Goal: Information Seeking & Learning: Learn about a topic

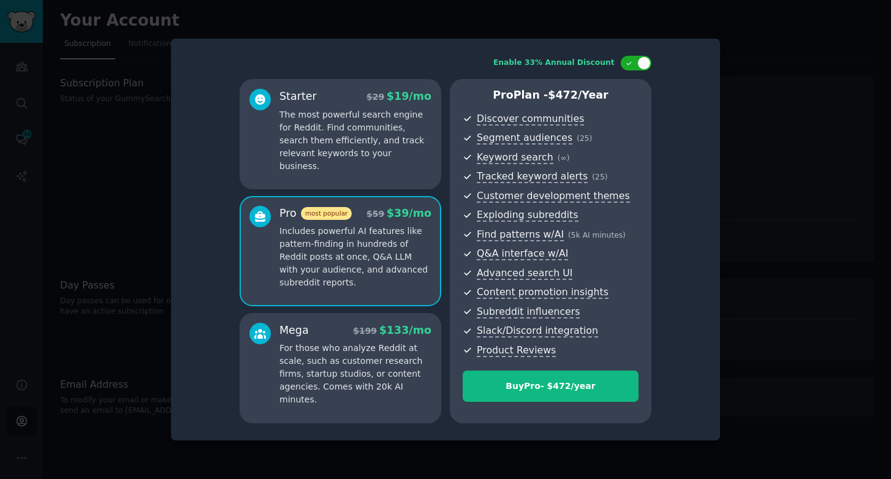
click at [733, 91] on div at bounding box center [445, 239] width 891 height 479
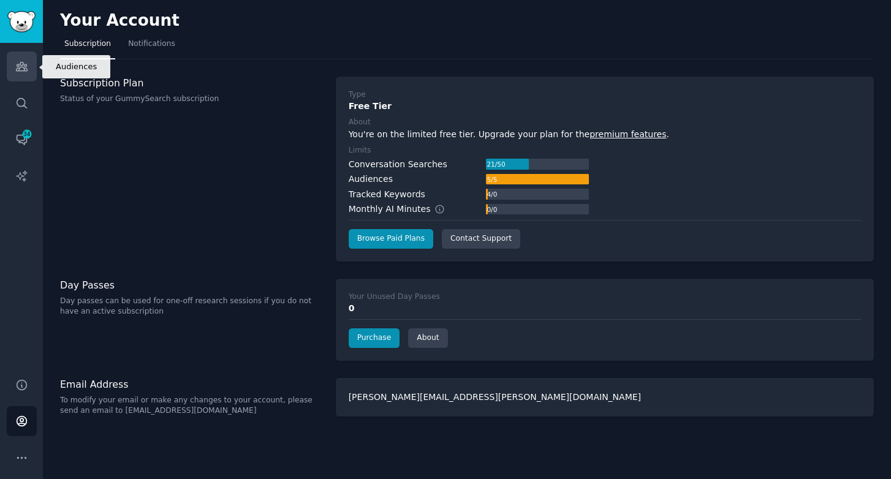
click at [12, 70] on link "Audiences" at bounding box center [22, 66] width 30 height 30
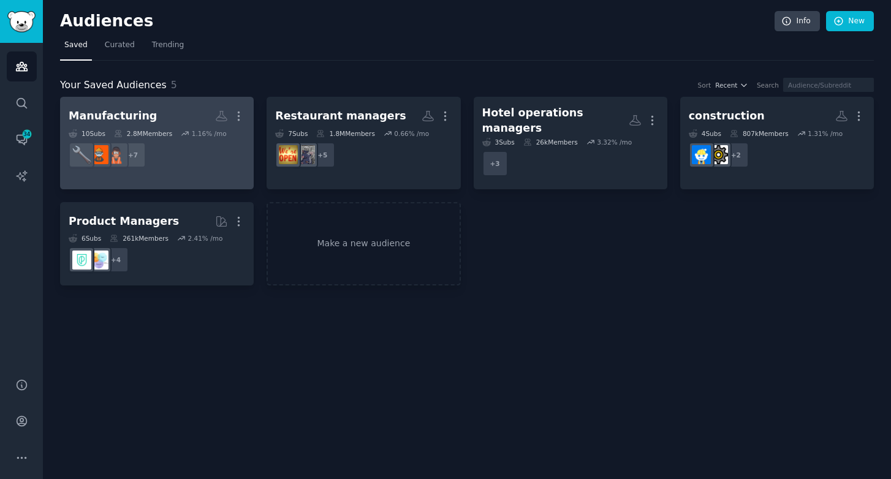
click at [138, 119] on div "Manufacturing" at bounding box center [113, 115] width 88 height 15
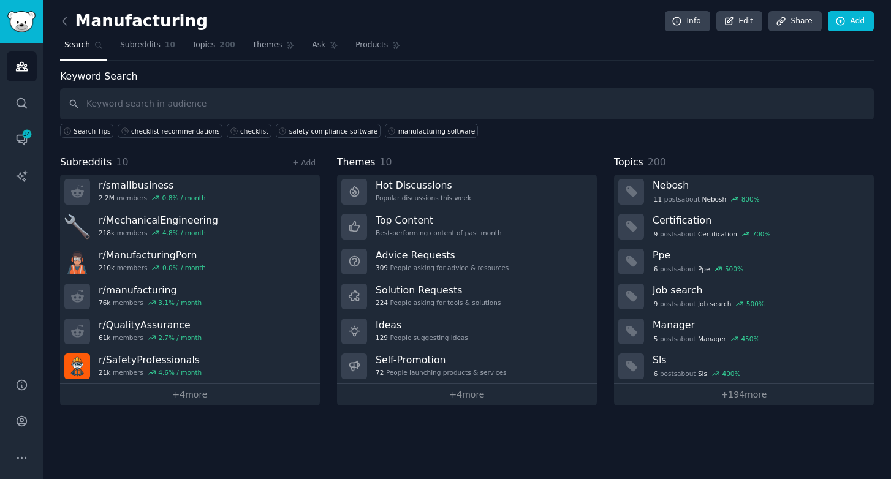
click at [200, 100] on input "text" at bounding box center [466, 103] width 813 height 31
type input "lean"
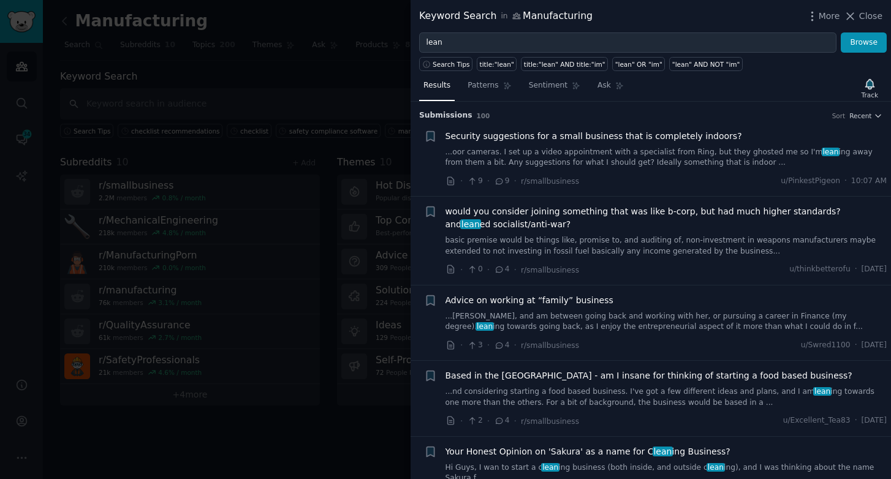
click at [288, 106] on div at bounding box center [445, 239] width 891 height 479
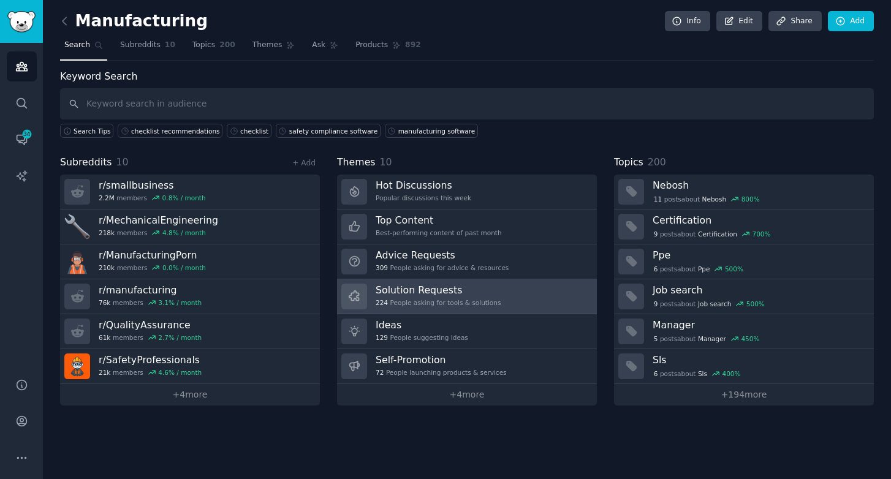
click at [416, 307] on div "Solution Requests 224 People asking for tools & solutions" at bounding box center [437, 297] width 125 height 26
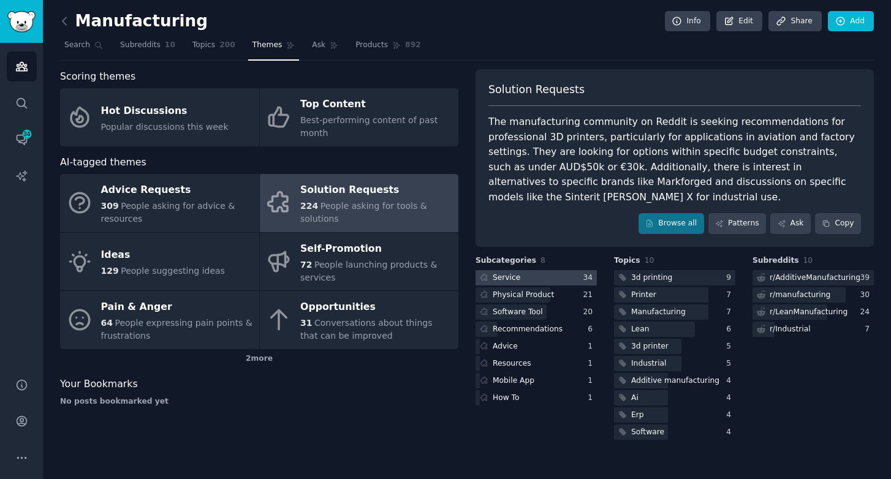
click at [541, 279] on div at bounding box center [535, 277] width 121 height 15
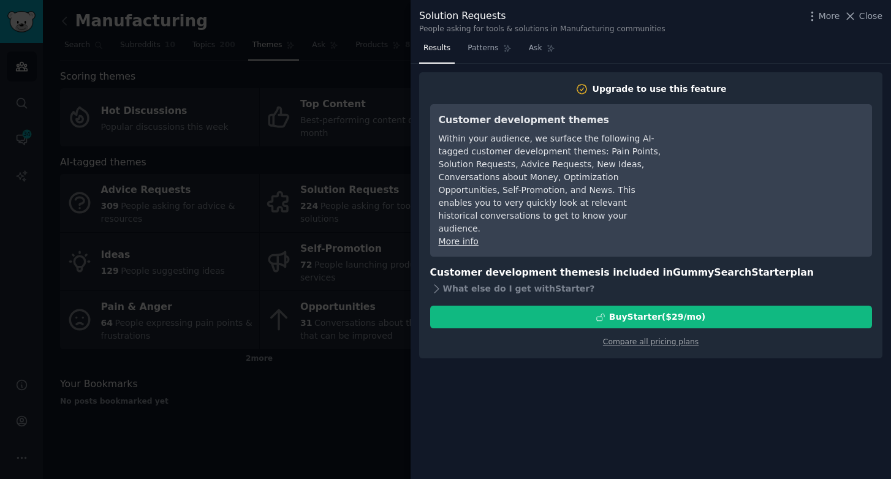
click at [307, 337] on div at bounding box center [445, 239] width 891 height 479
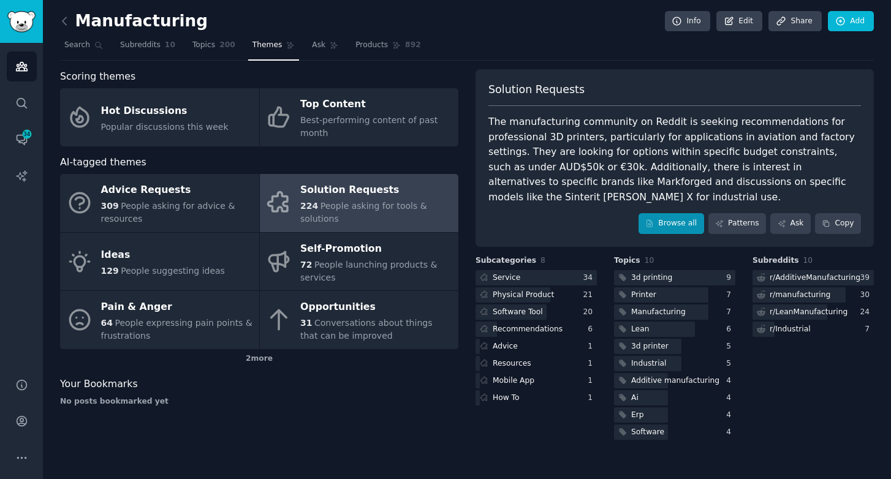
drag, startPoint x: 661, startPoint y: 234, endPoint x: 663, endPoint y: 222, distance: 11.9
click at [661, 233] on div "Solution Requests The manufacturing community on Reddit is seeking recommendati…" at bounding box center [674, 158] width 398 height 178
click at [664, 222] on link "Browse all" at bounding box center [671, 223] width 66 height 21
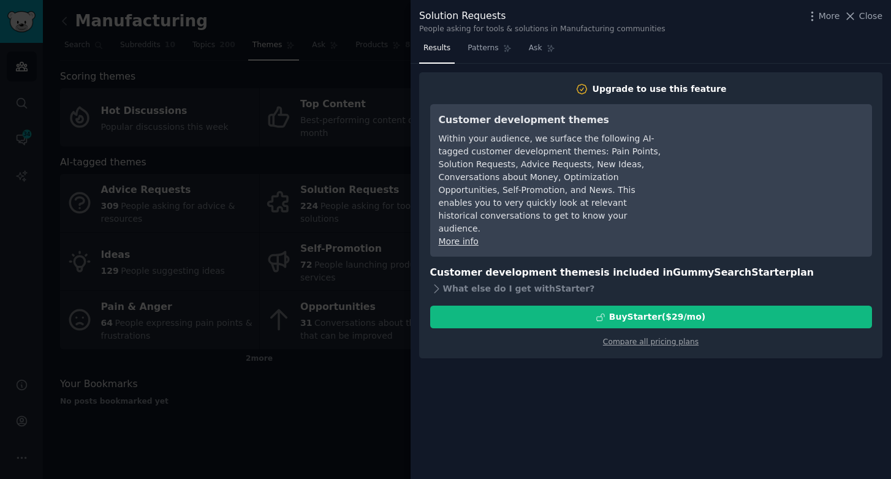
click at [286, 371] on div at bounding box center [445, 239] width 891 height 479
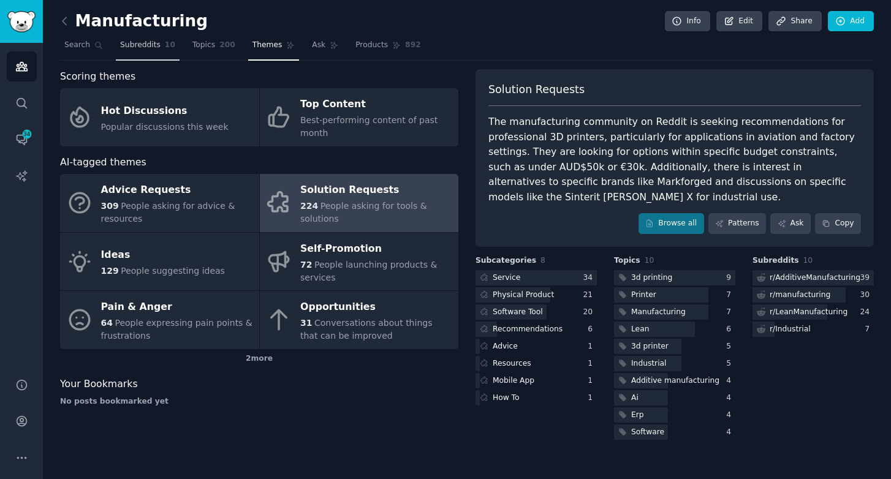
click at [162, 41] on link "Subreddits 10" at bounding box center [148, 48] width 64 height 25
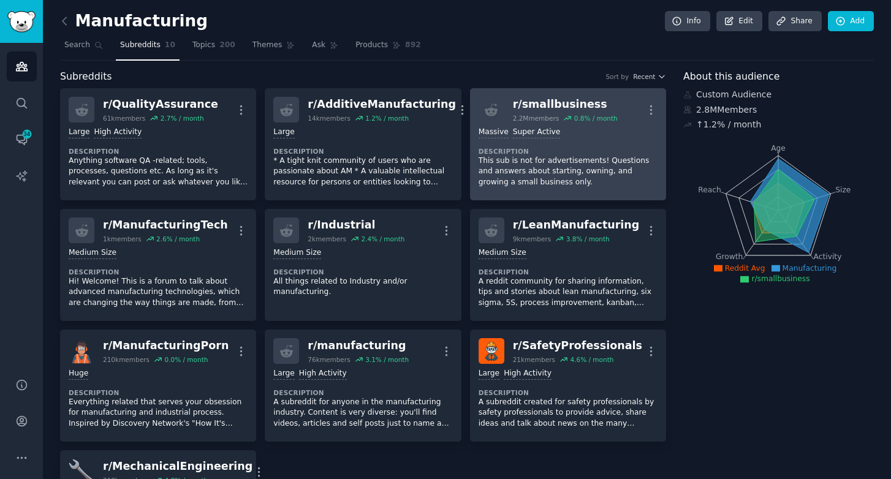
click at [547, 157] on p "This sub is not for advertisements! Questions and answers about starting, ownin…" at bounding box center [567, 172] width 179 height 32
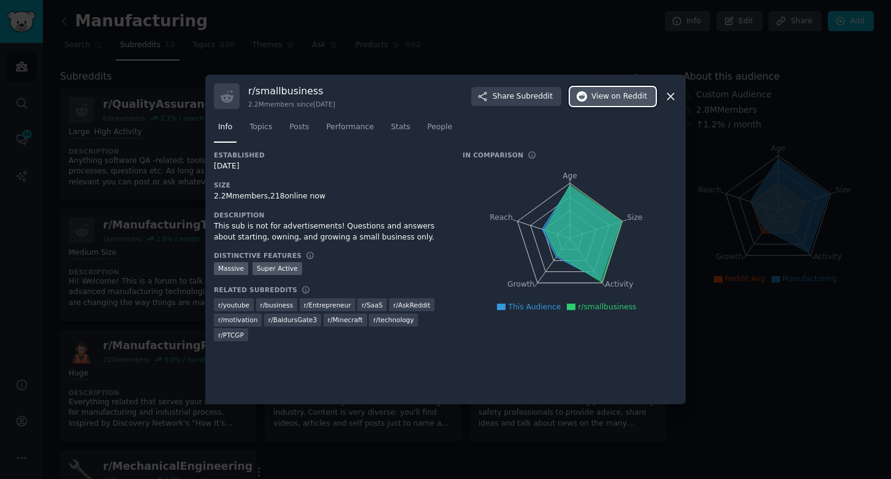
click at [590, 94] on button "View on Reddit" at bounding box center [613, 97] width 86 height 20
click at [672, 94] on icon at bounding box center [670, 96] width 7 height 7
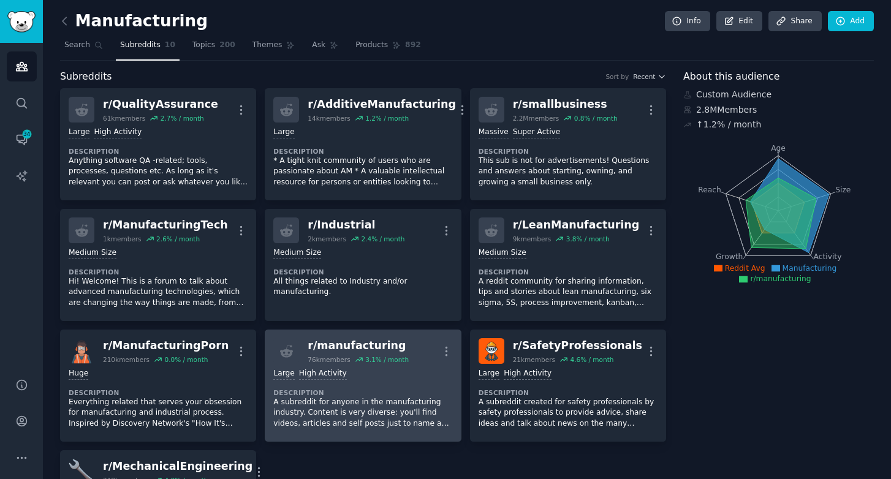
click at [394, 397] on p "A subreddit for anyone in the manufacturing industry. Content is very diverse: …" at bounding box center [362, 413] width 179 height 32
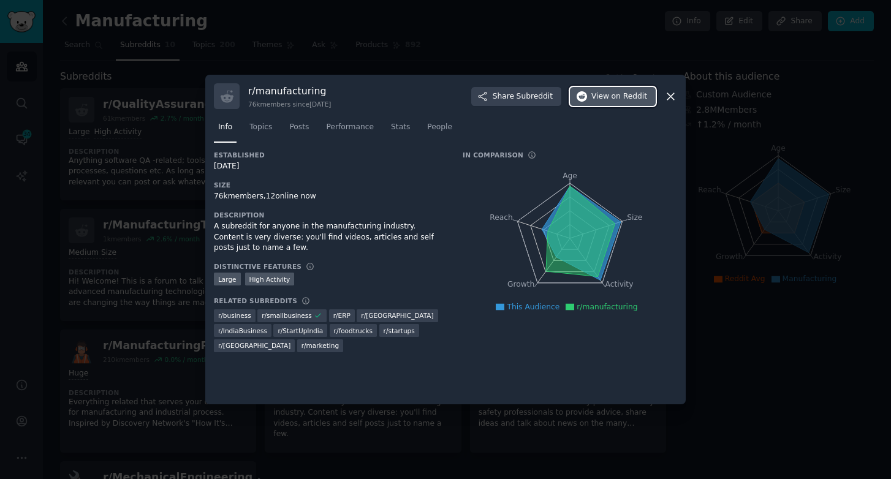
click at [631, 96] on span "on Reddit" at bounding box center [629, 96] width 36 height 11
